Goal: Check status: Check status

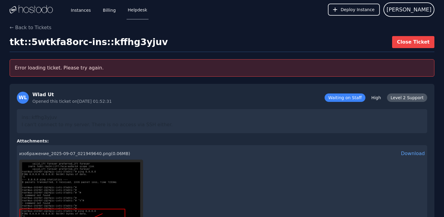
scroll to position [1021, 0]
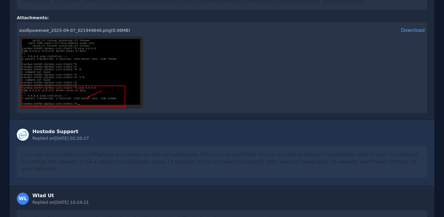
scroll to position [996, 0]
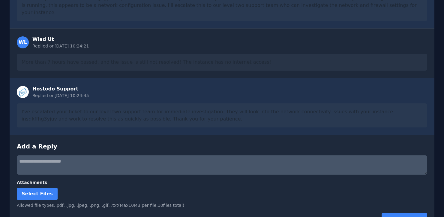
click at [192, 35] on div "WL Wlad Ut Replied on 07.09.2025, 10:24:21 More than 7 hours have passed, and t…" at bounding box center [222, 53] width 425 height 50
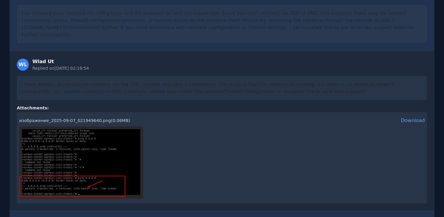
scroll to position [996, 0]
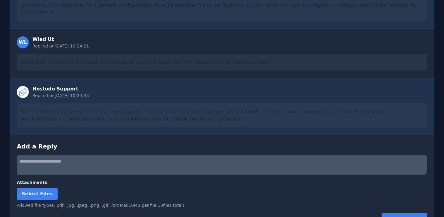
click at [213, 202] on div "Allowed file types: .pdf, .jpg, .jpeg, .png, .gif, .txt (Max 10 MB per file, 10…" at bounding box center [222, 205] width 410 height 6
